Goal: Find specific fact: Find specific fact

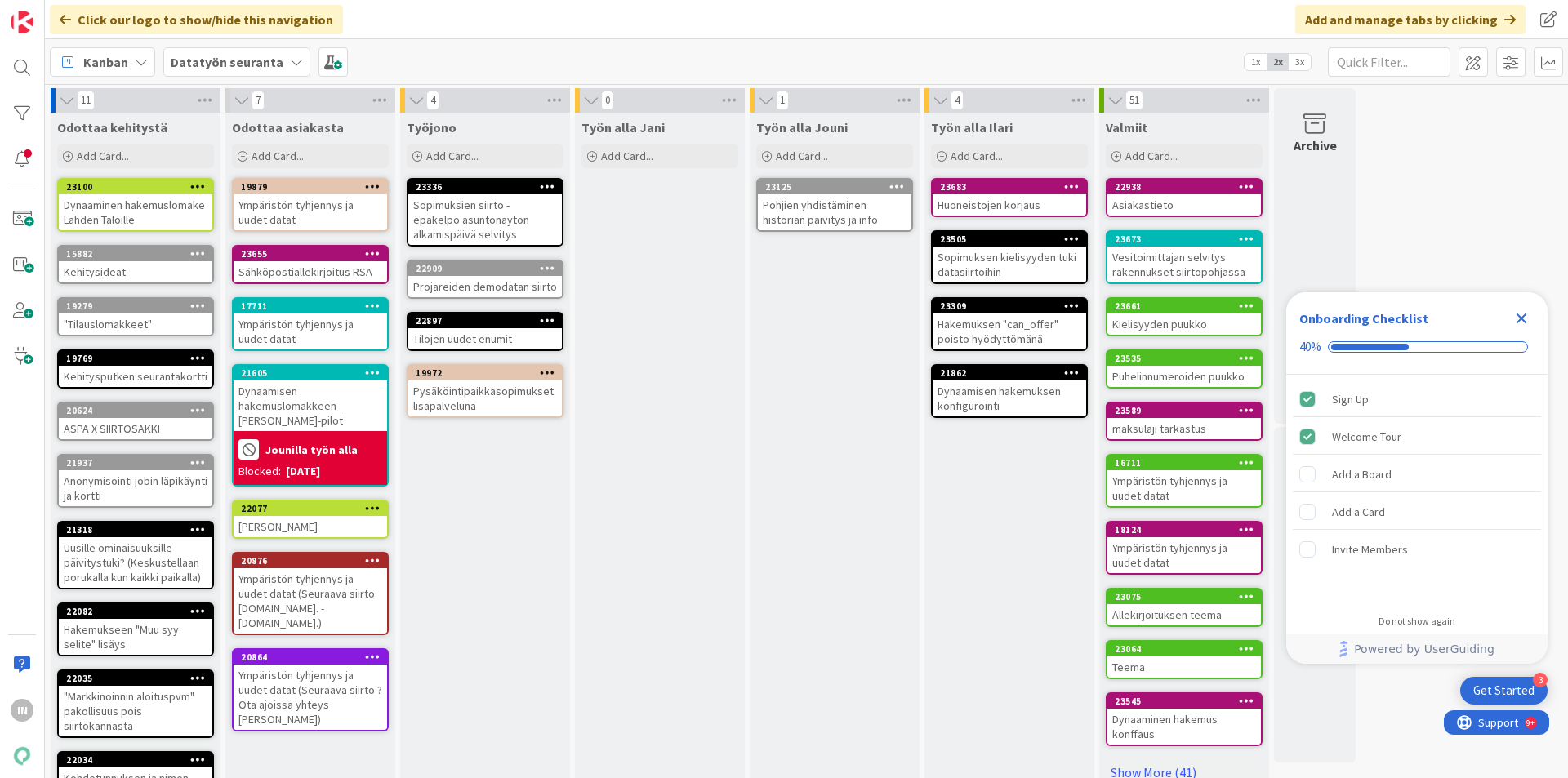
click at [991, 205] on div "Huoneistojen korjaus" at bounding box center [1009, 205] width 154 height 21
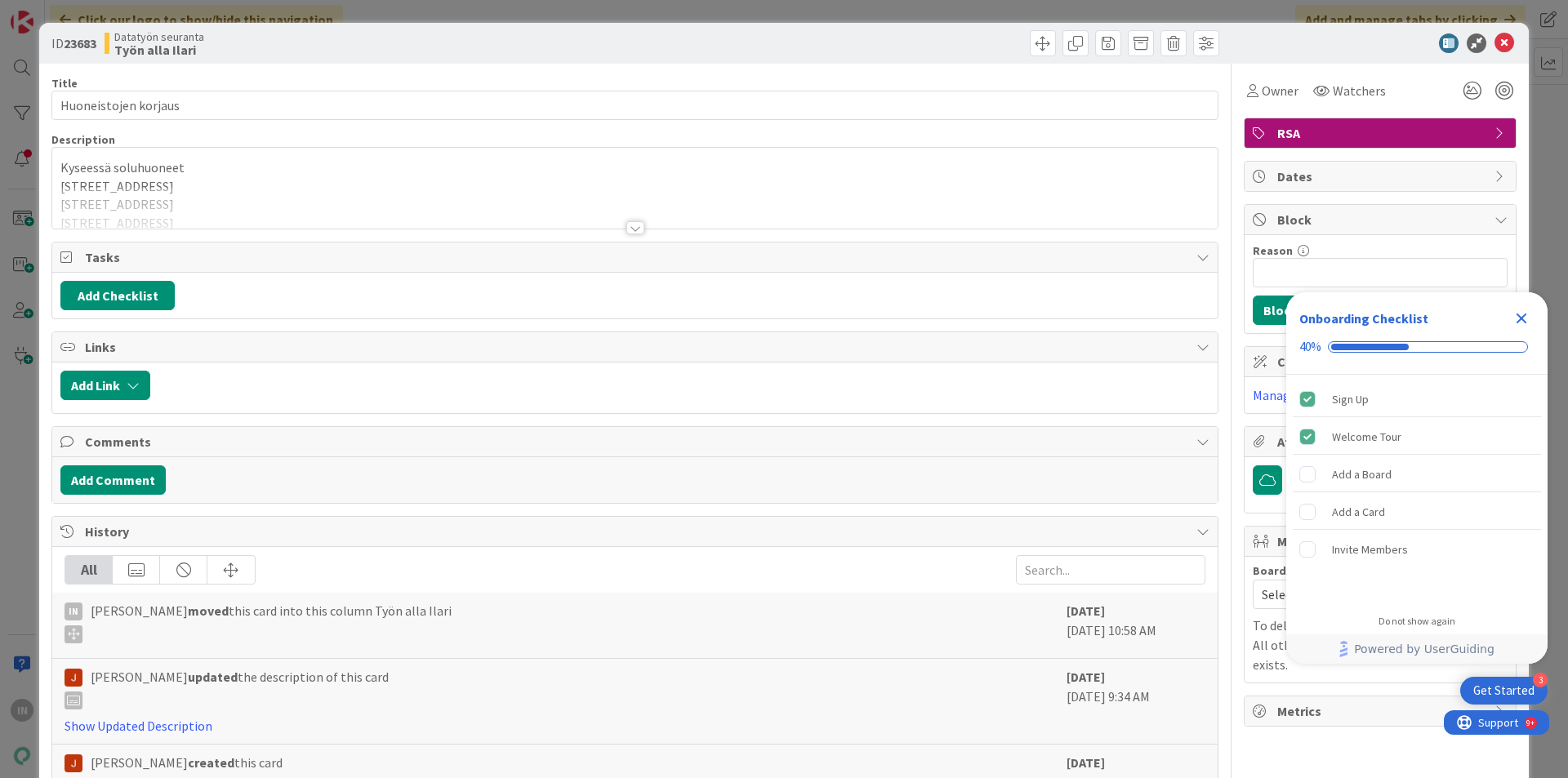
click at [282, 204] on div at bounding box center [635, 207] width 1166 height 42
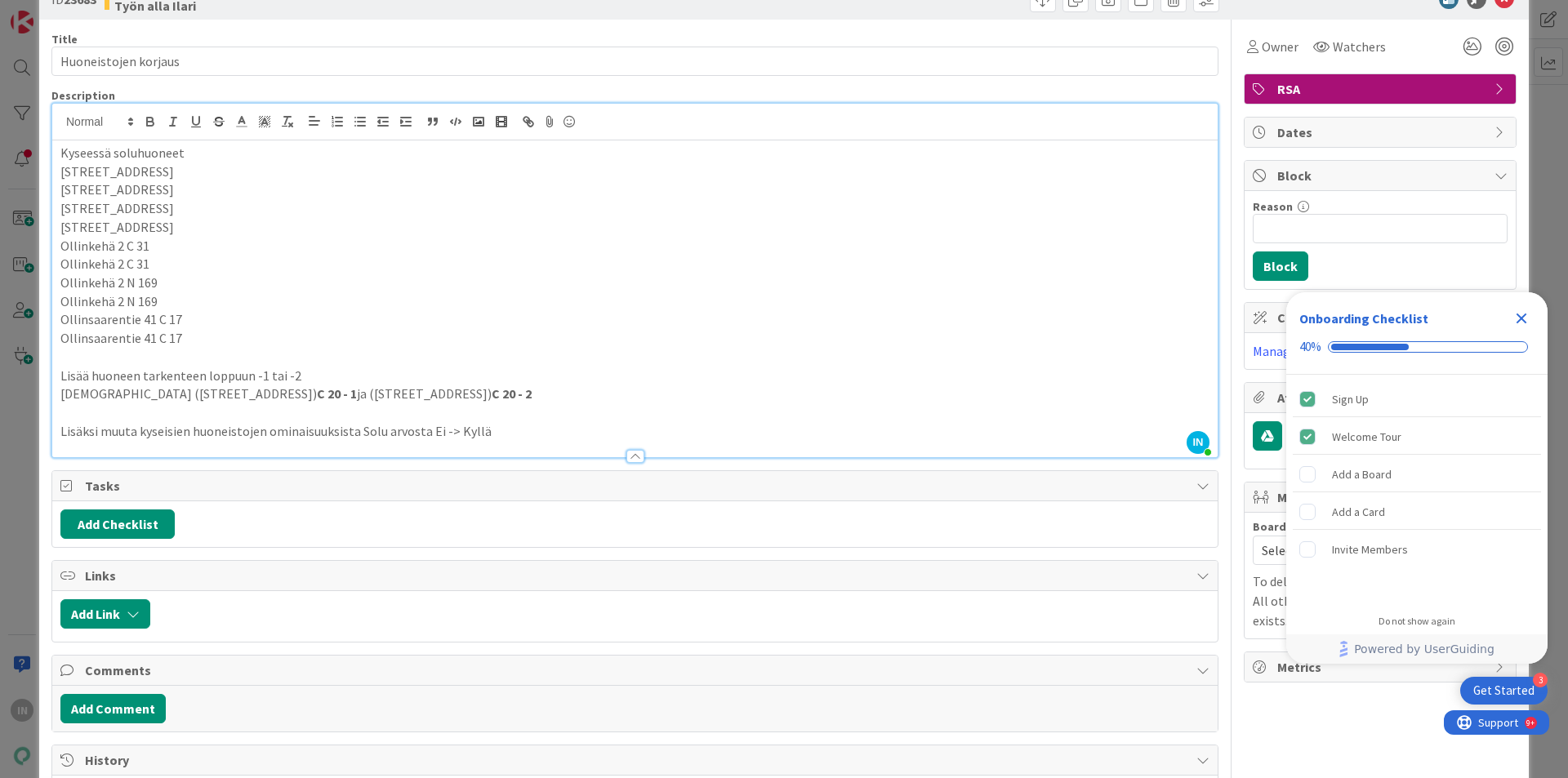
scroll to position [12, 0]
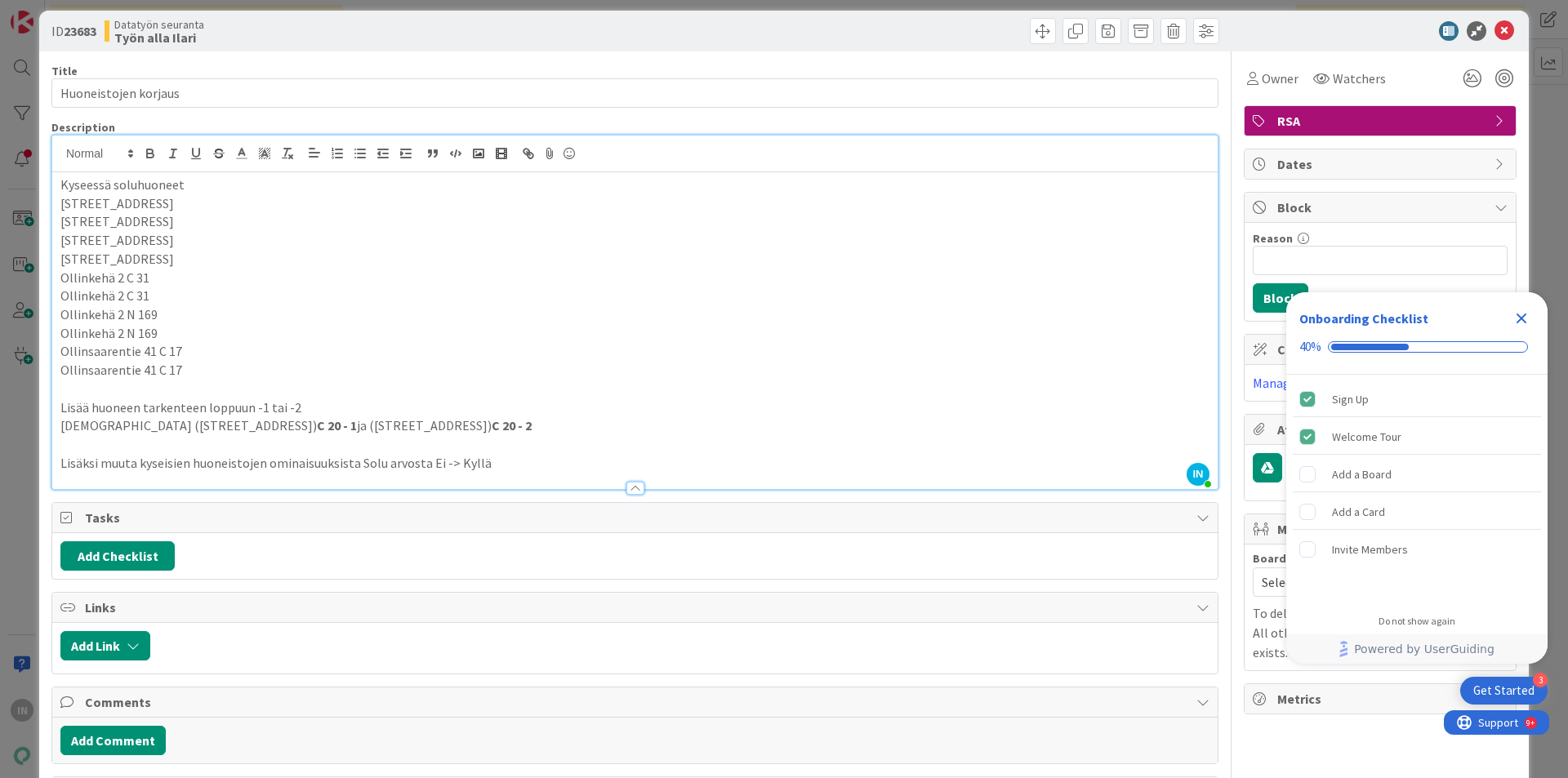
click at [153, 310] on p "Ollinkehä 2 N 169" at bounding box center [635, 314] width 1149 height 19
copy p "Ollinkehä 2 N 169"
